Goal: Information Seeking & Learning: Learn about a topic

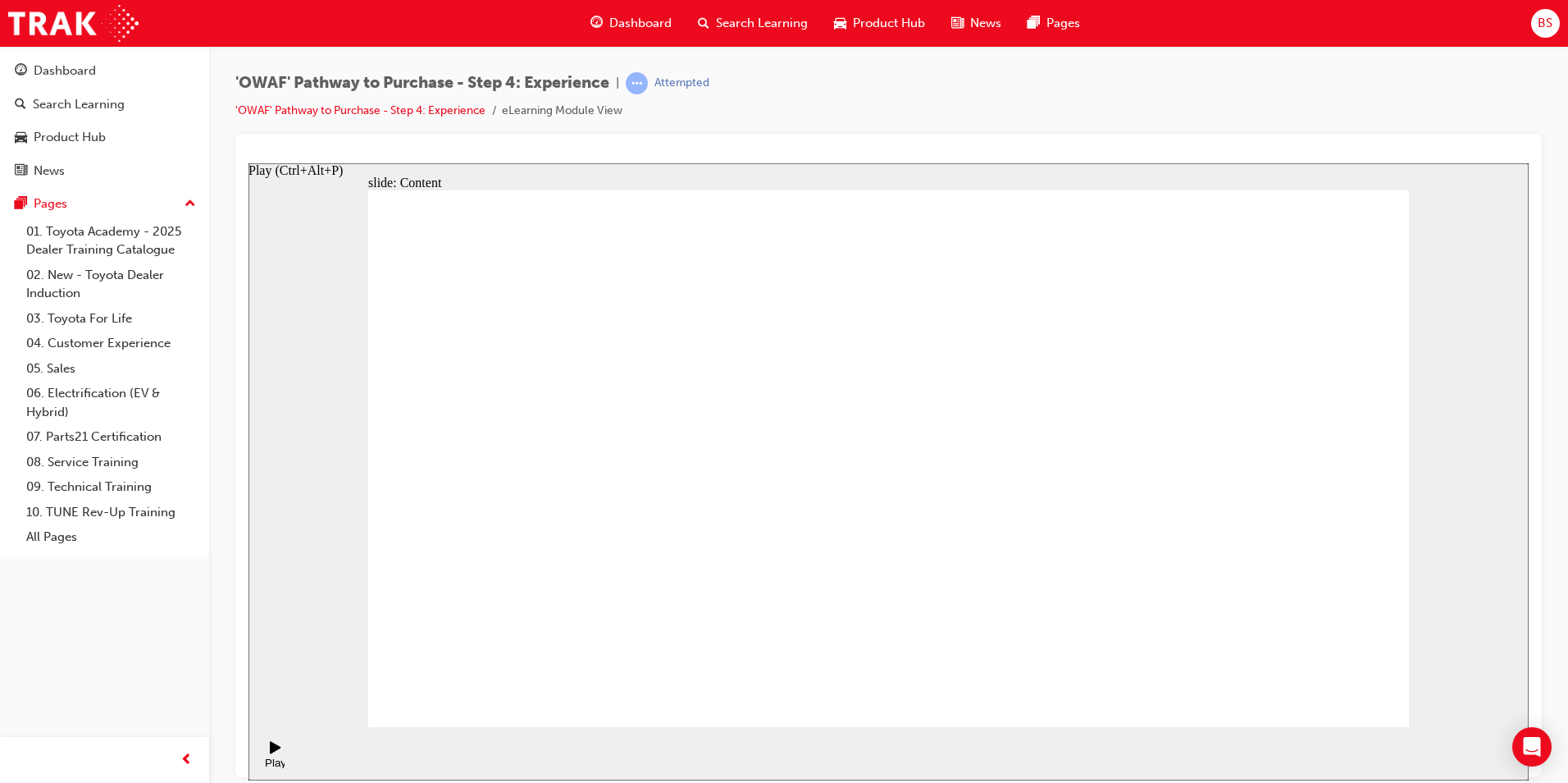
click at [281, 754] on div "Play (Ctrl+Alt+P)" at bounding box center [275, 754] width 28 height 28
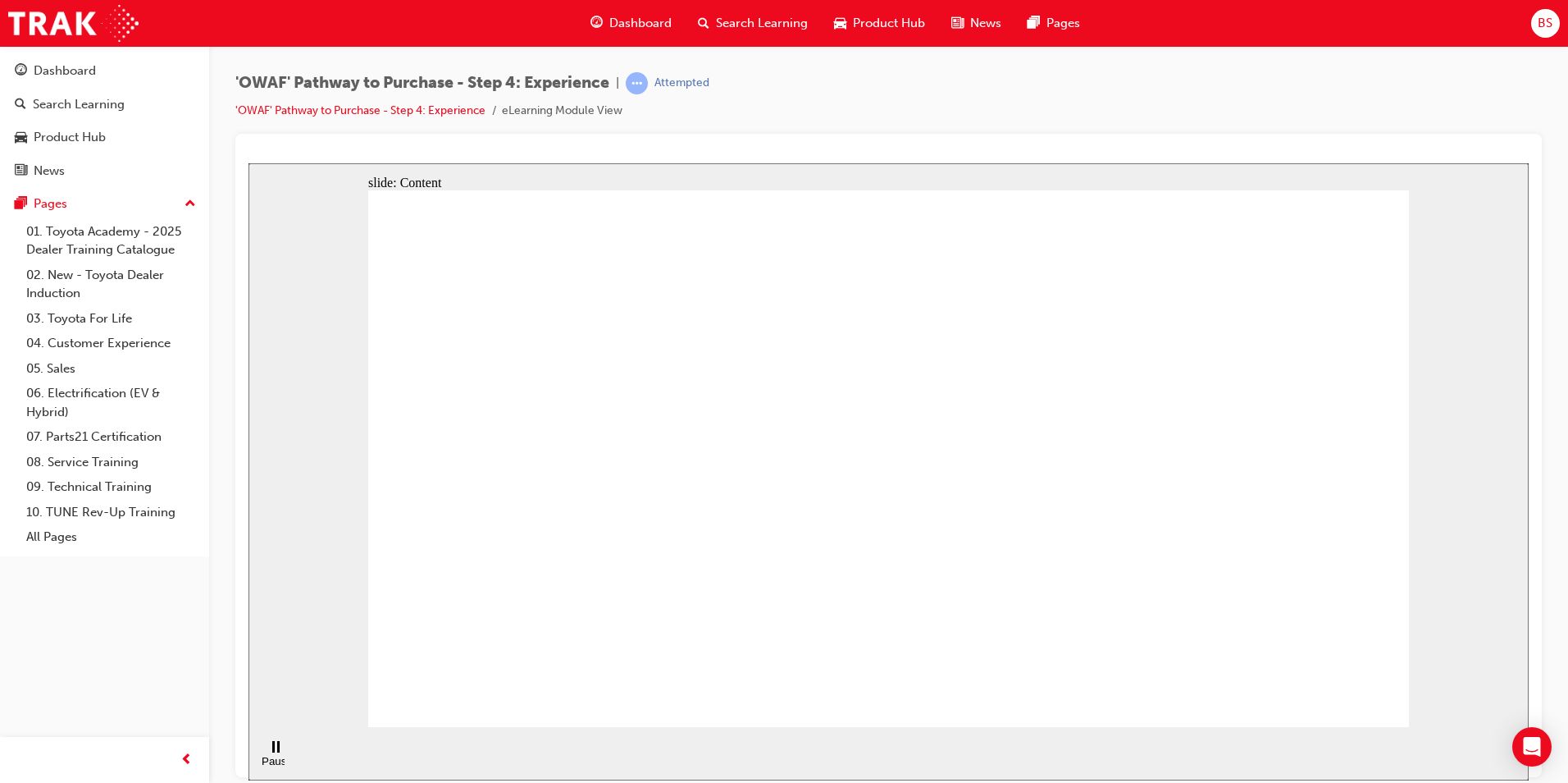
drag, startPoint x: 954, startPoint y: 351, endPoint x: 950, endPoint y: 392, distance: 41.2
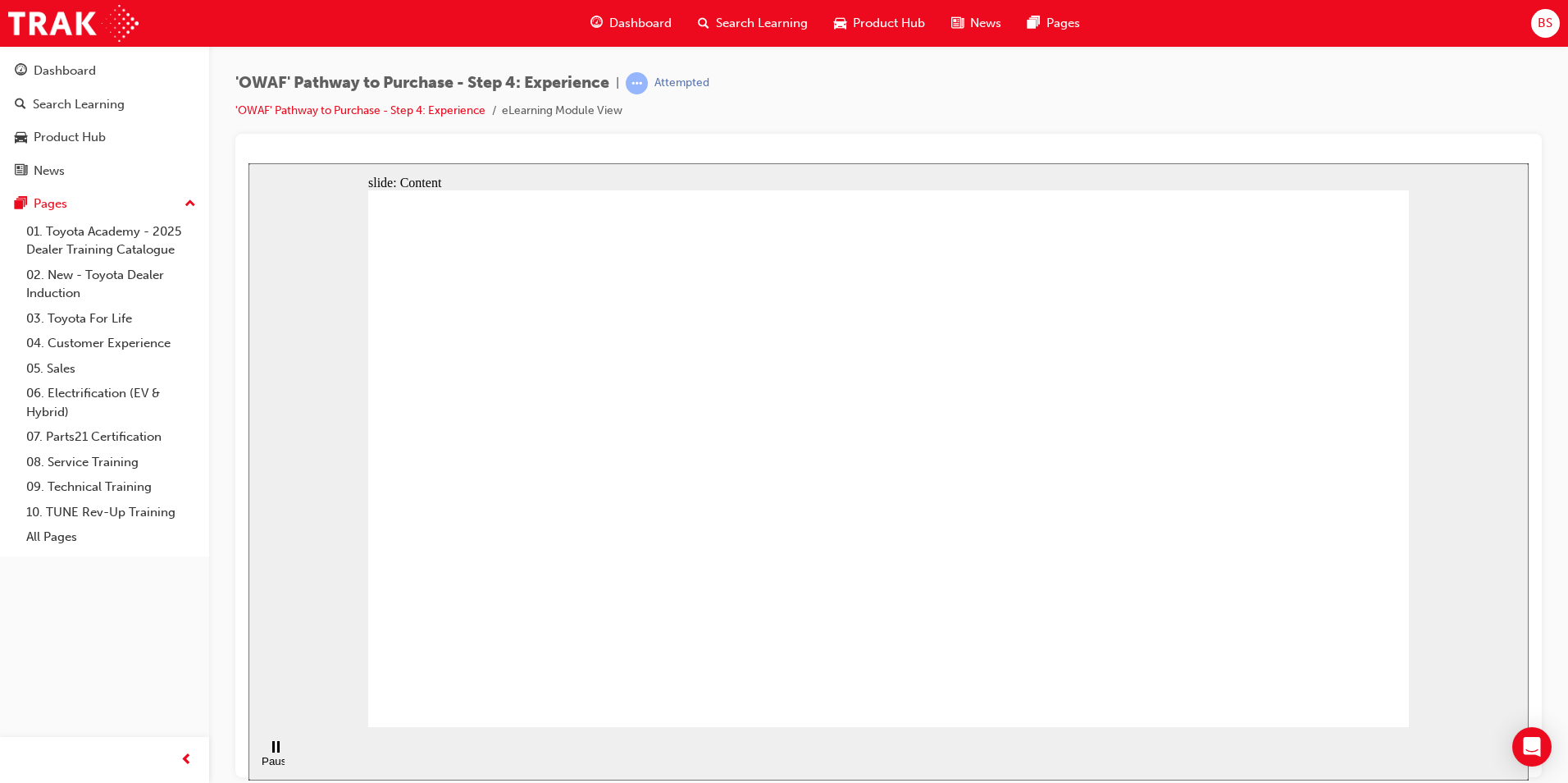
drag, startPoint x: 1104, startPoint y: 274, endPoint x: 1122, endPoint y: 269, distance: 18.7
